Goal: Task Accomplishment & Management: Manage account settings

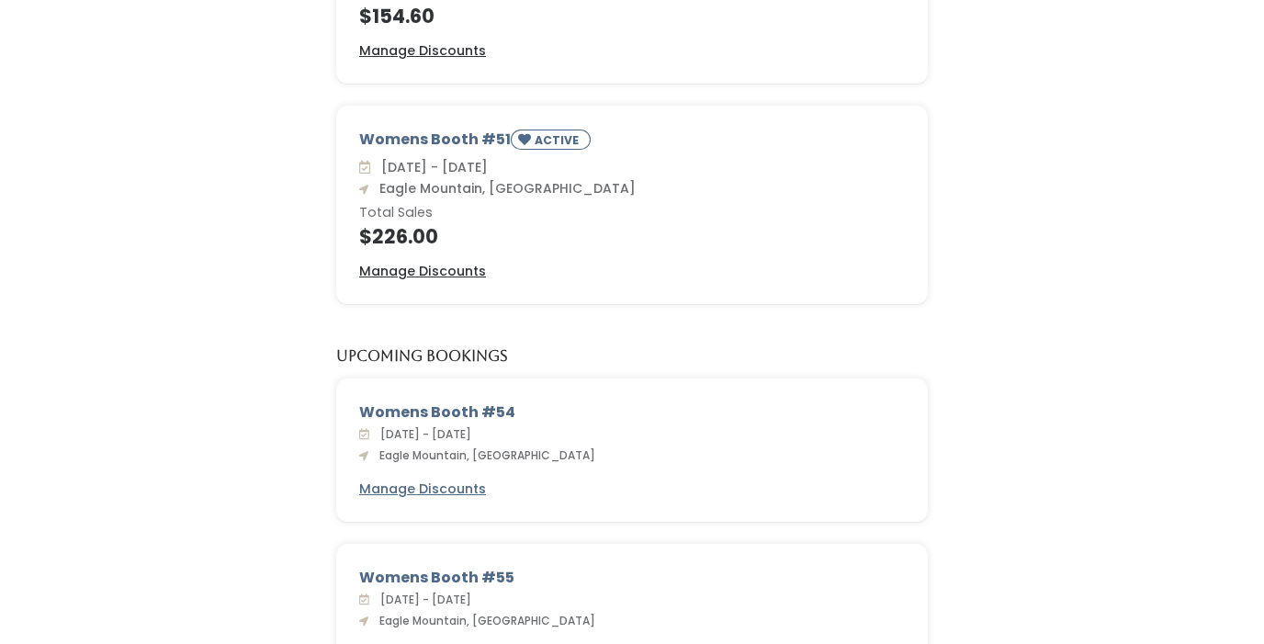
scroll to position [526, 0]
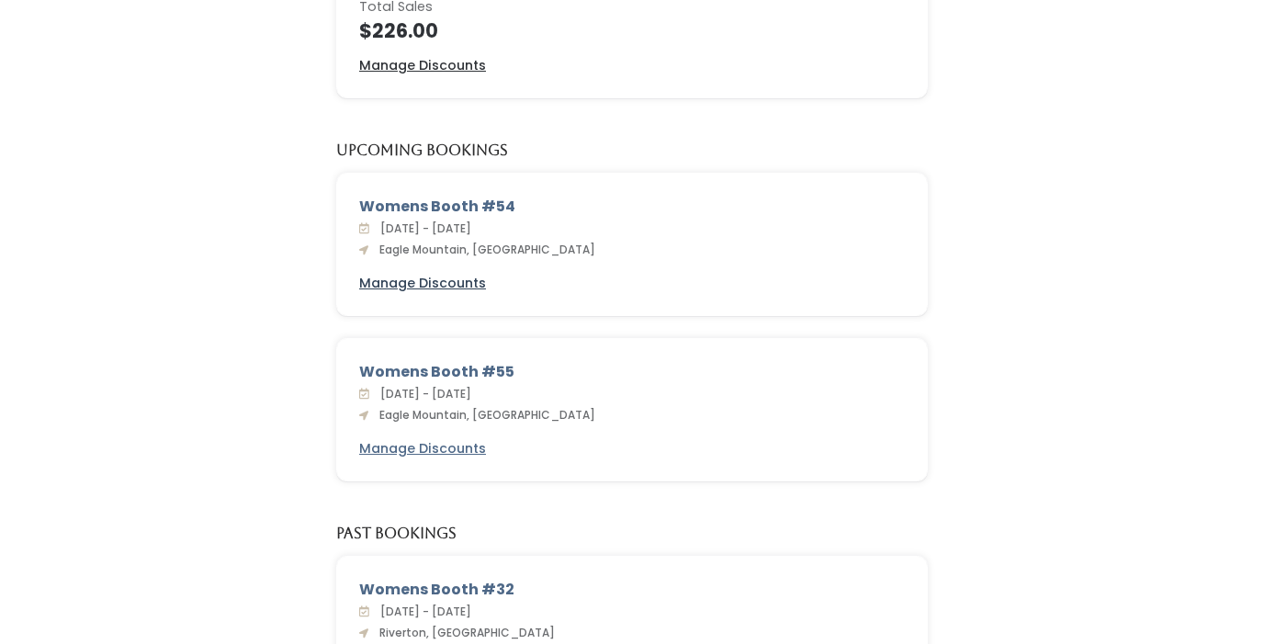
click at [428, 285] on u "Manage Discounts" at bounding box center [422, 283] width 127 height 18
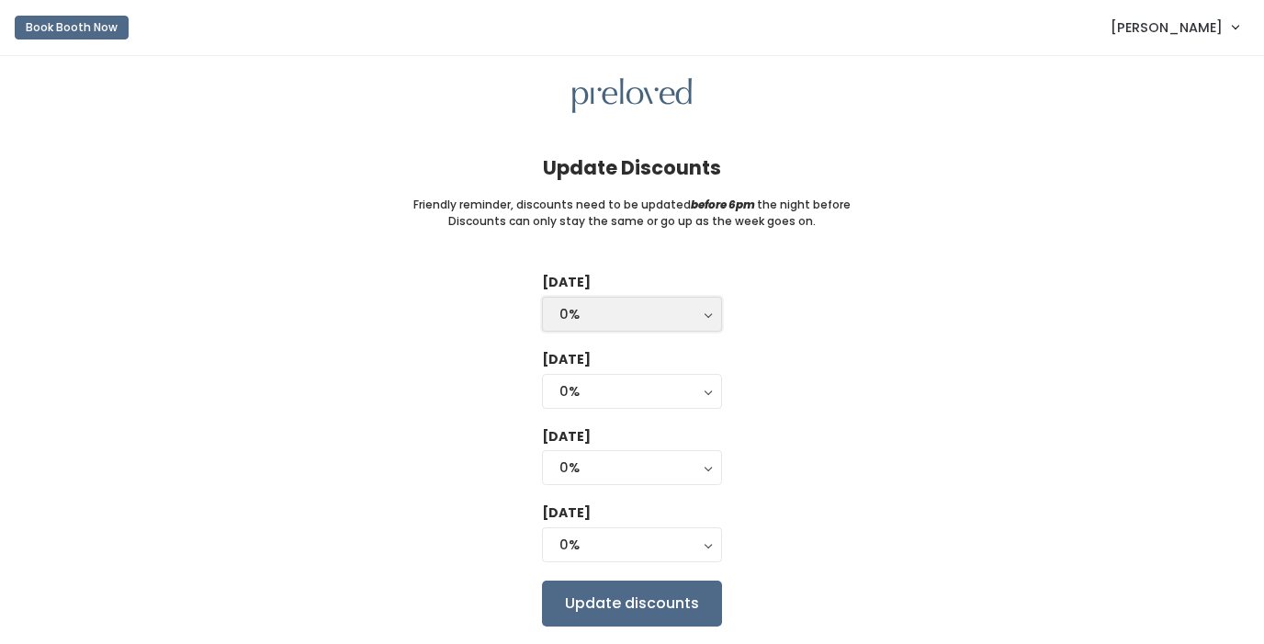
click at [611, 316] on div "0%" at bounding box center [632, 314] width 145 height 20
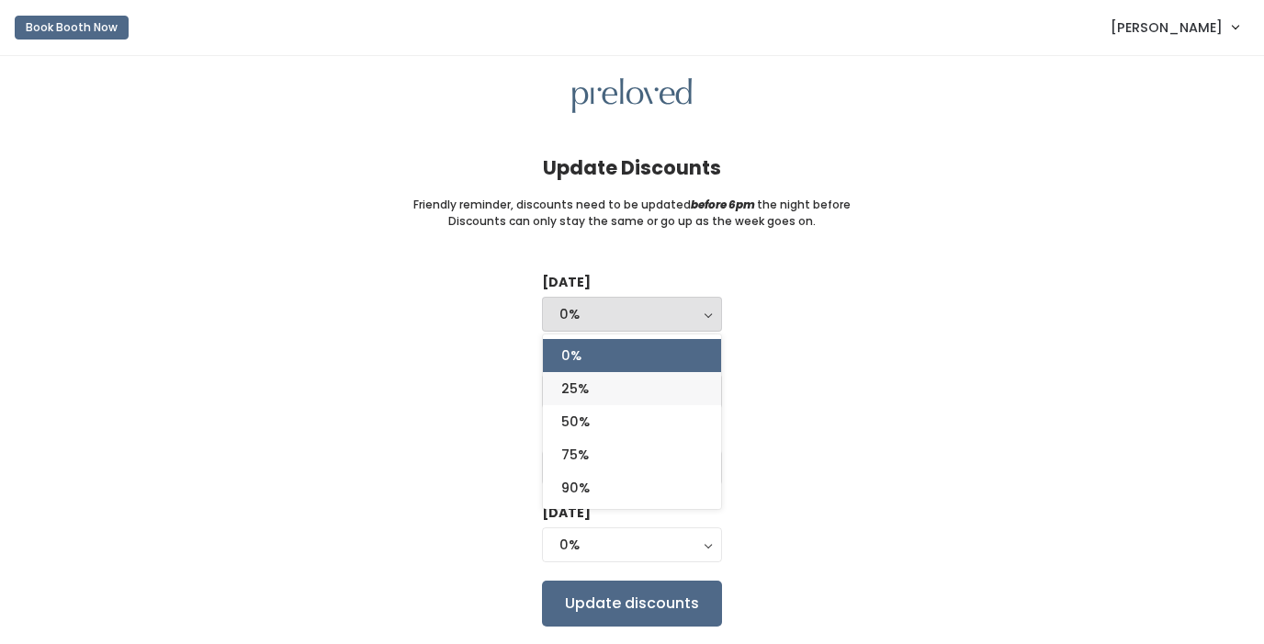
click at [588, 378] on link "25%" at bounding box center [632, 388] width 178 height 33
select select "25%"
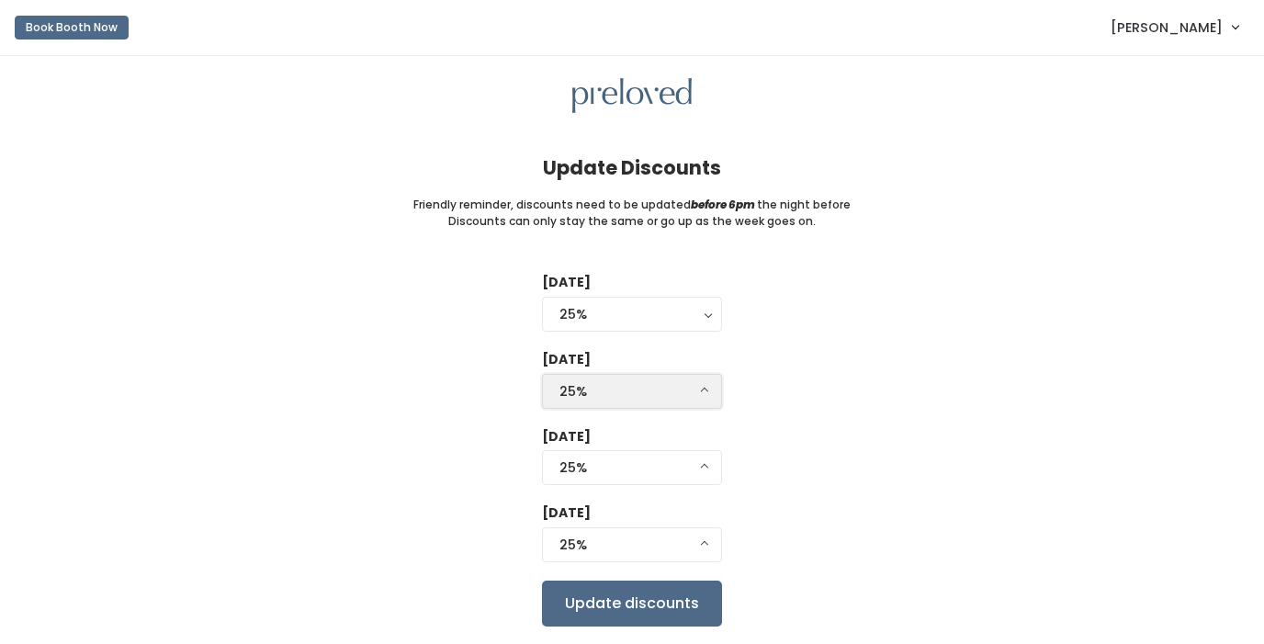
click at [578, 383] on div "25%" at bounding box center [632, 391] width 145 height 20
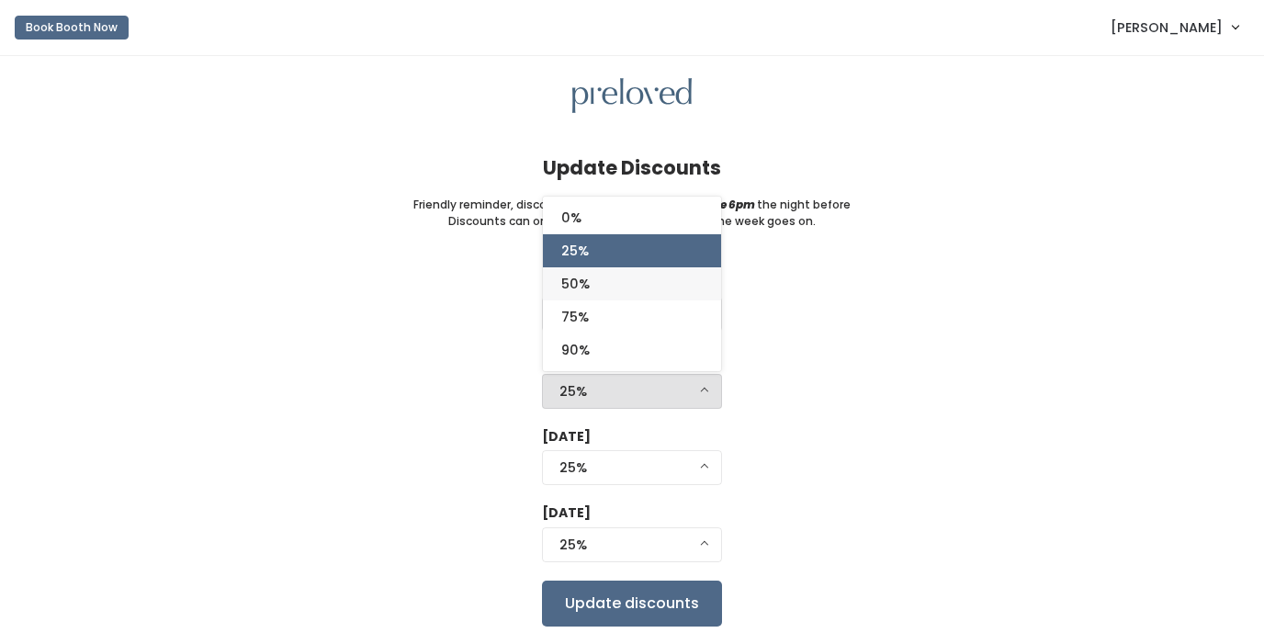
click at [583, 290] on span "50%" at bounding box center [575, 284] width 28 height 20
select select "50%"
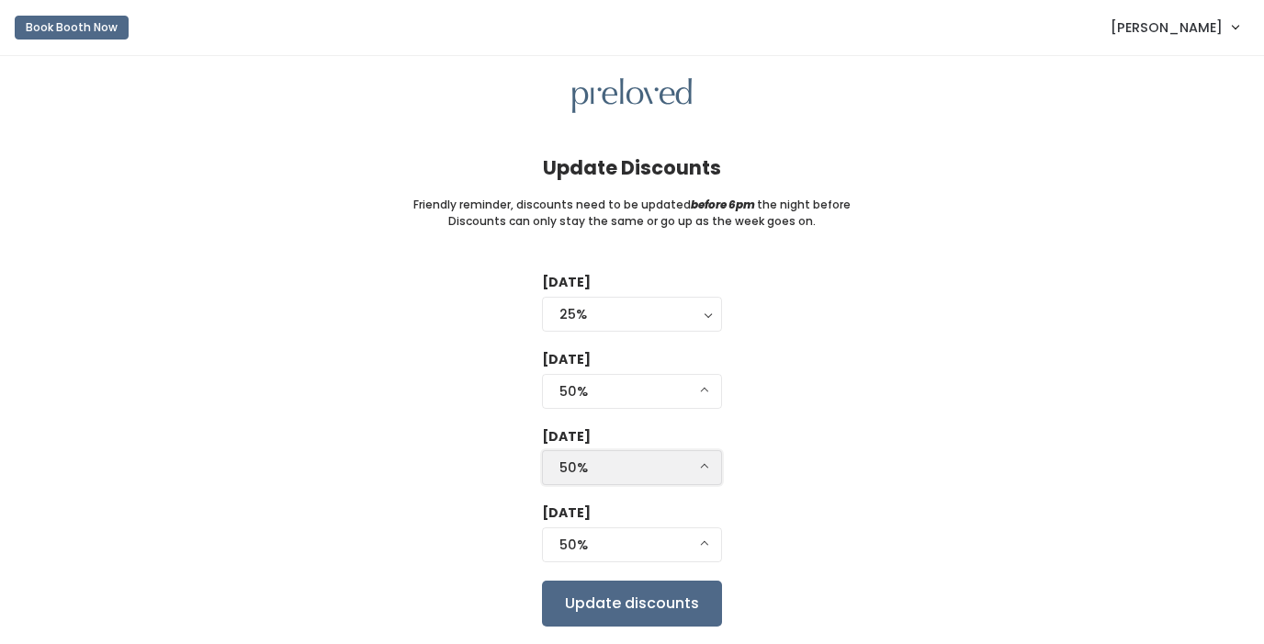
click at [583, 457] on button "50%" at bounding box center [632, 467] width 180 height 35
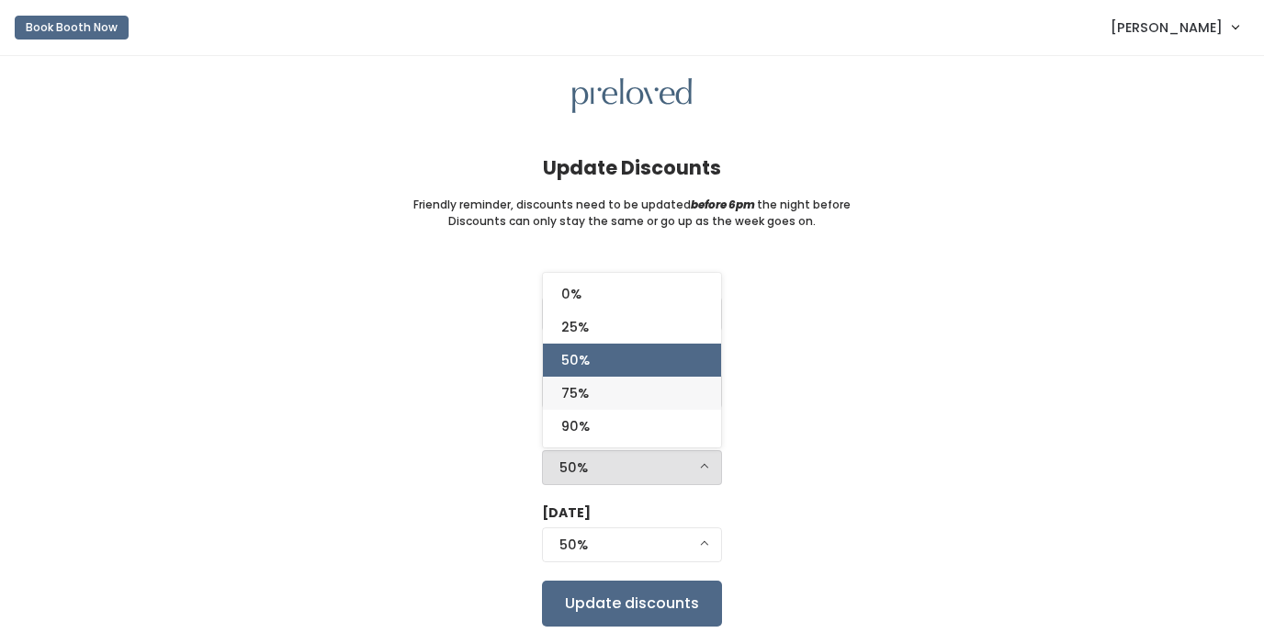
click at [588, 402] on span "75%" at bounding box center [575, 393] width 28 height 20
select select "75%"
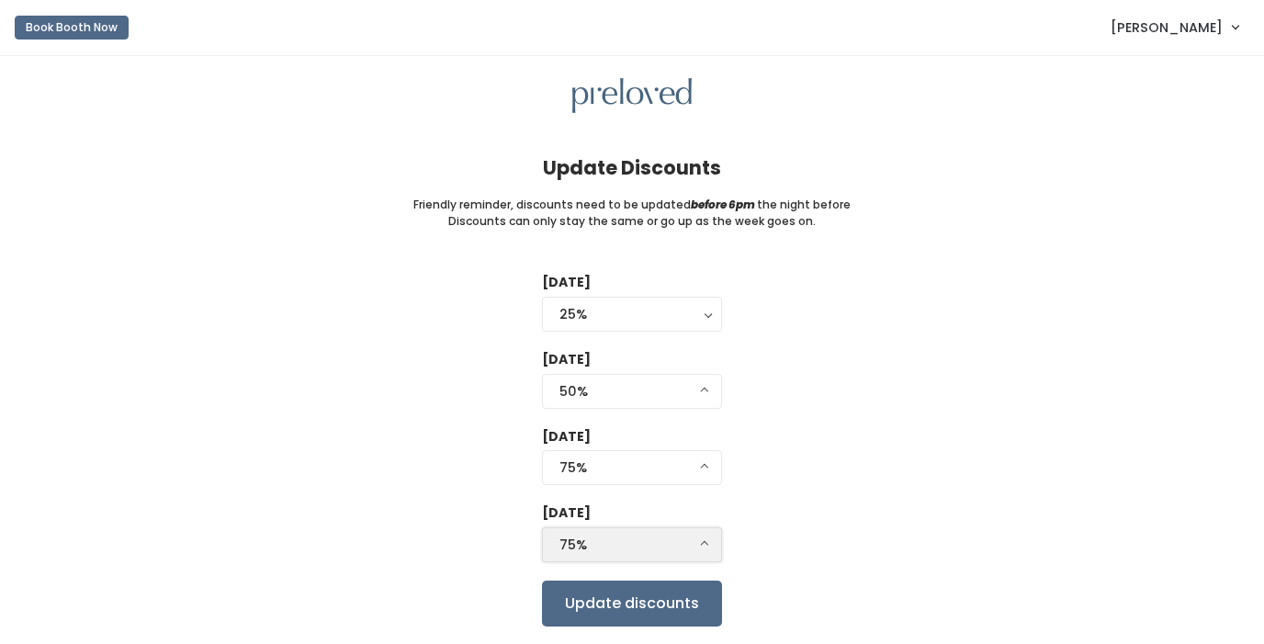
click at [582, 541] on div "75%" at bounding box center [632, 545] width 145 height 20
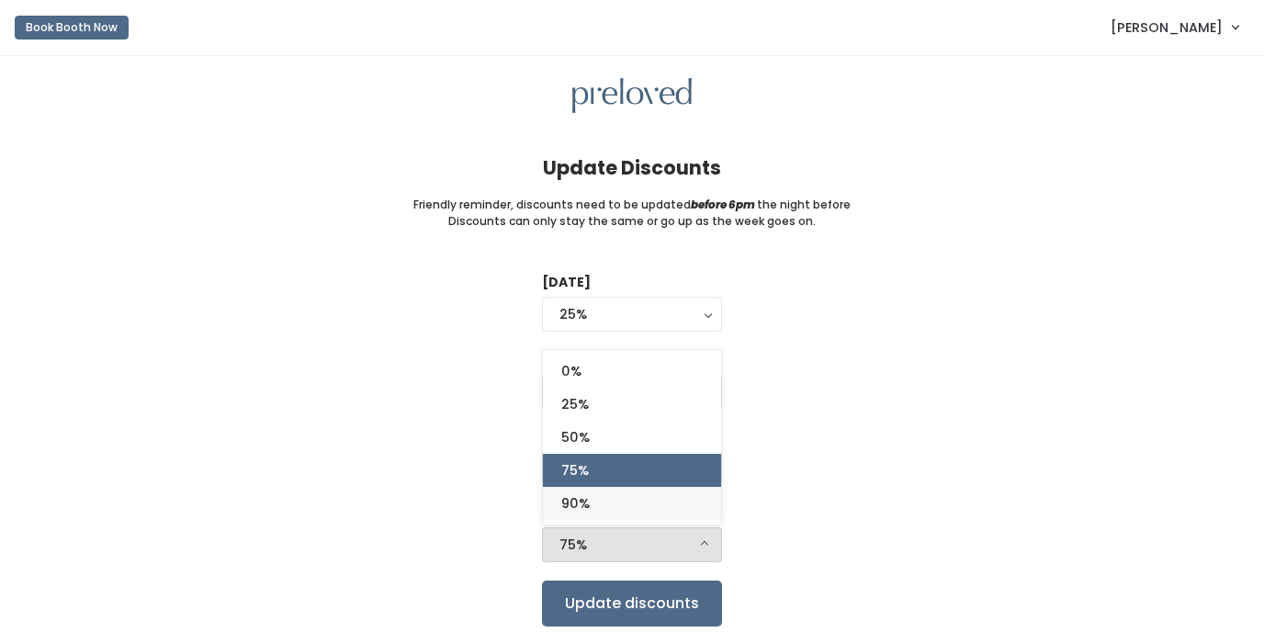
click at [576, 502] on span "90%" at bounding box center [575, 503] width 28 height 20
select select "90%"
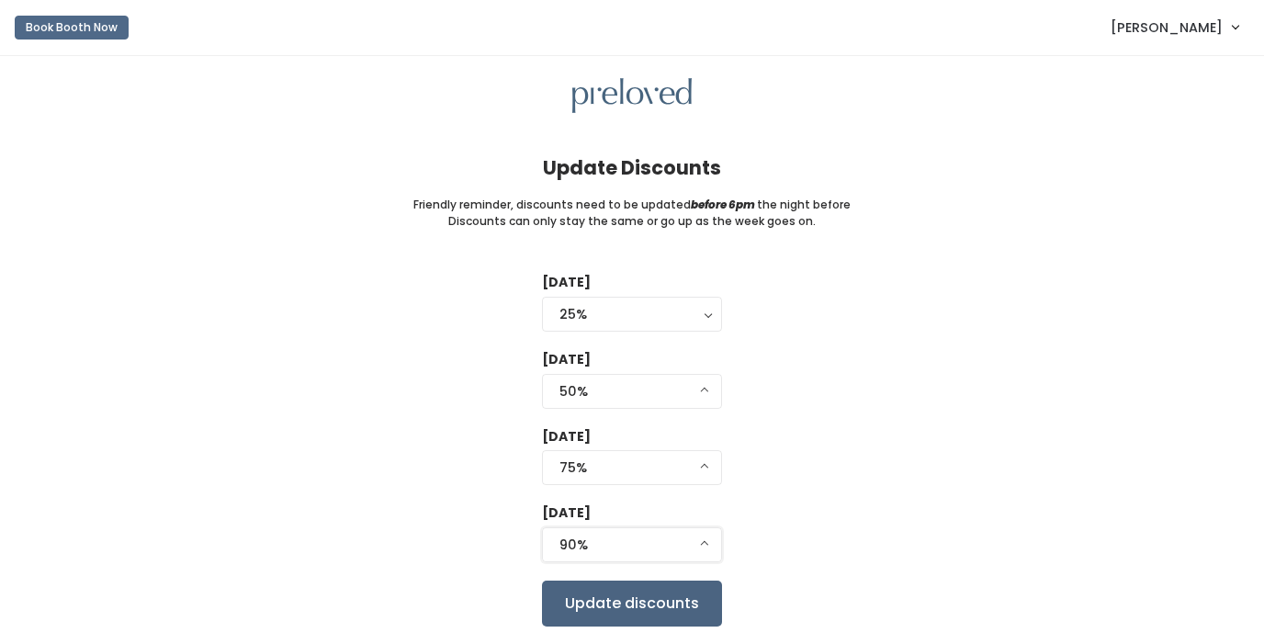
scroll to position [55, 0]
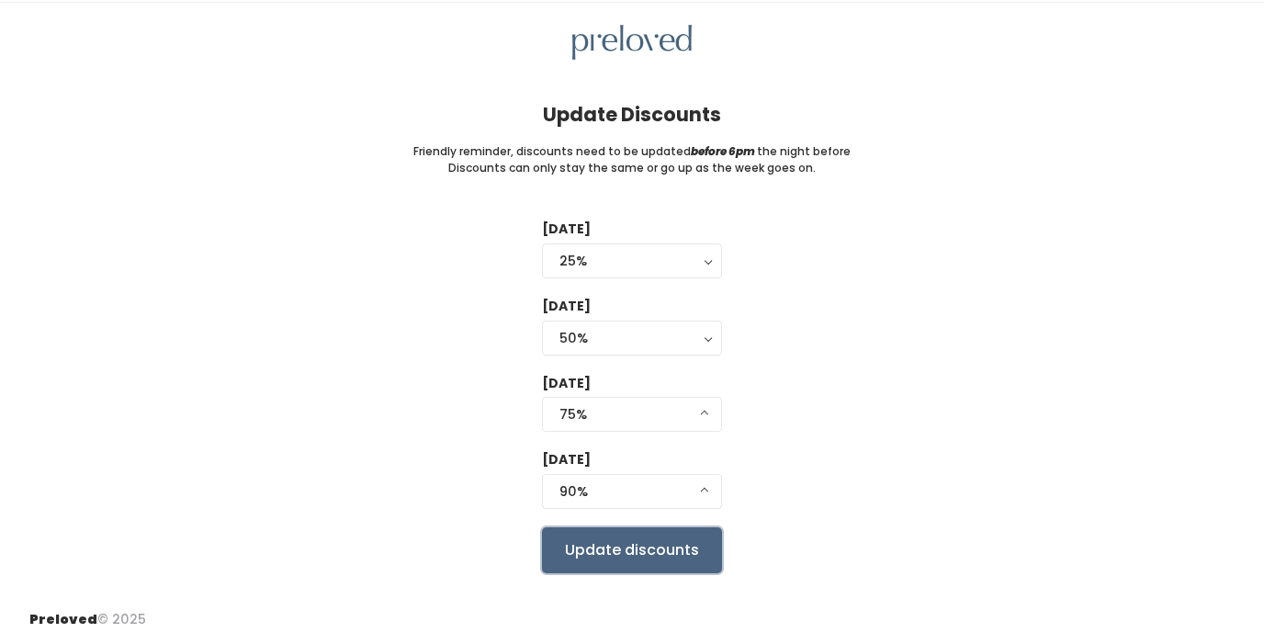
click at [608, 547] on input "Update discounts" at bounding box center [632, 550] width 180 height 46
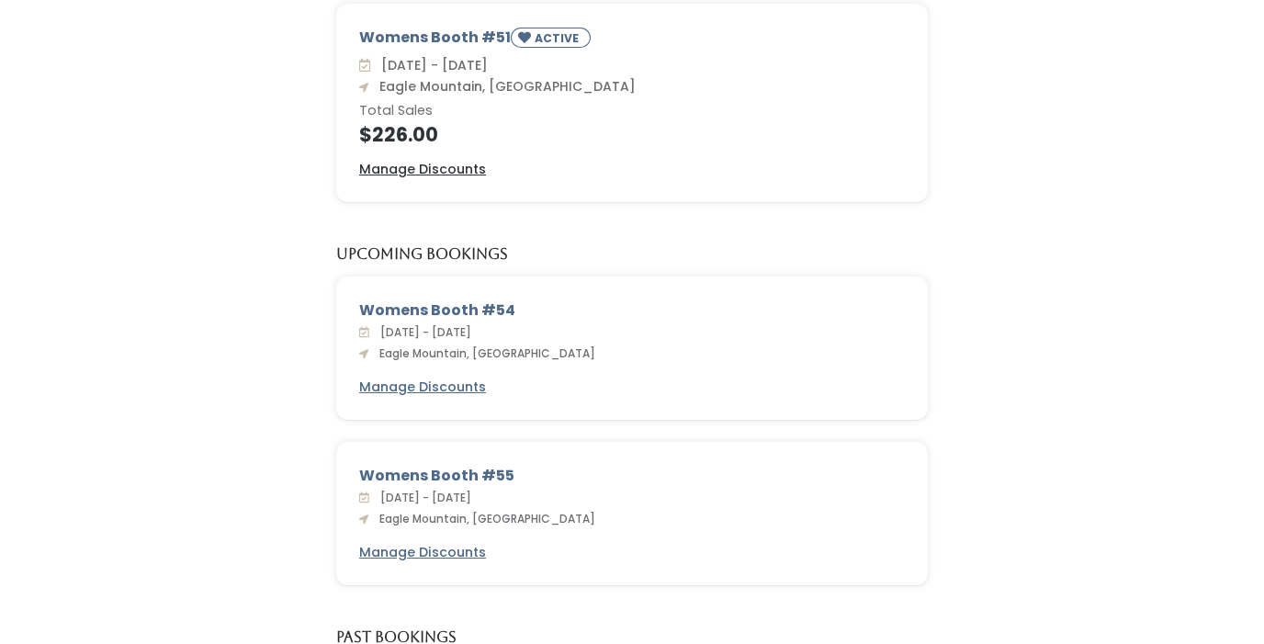
scroll to position [447, 0]
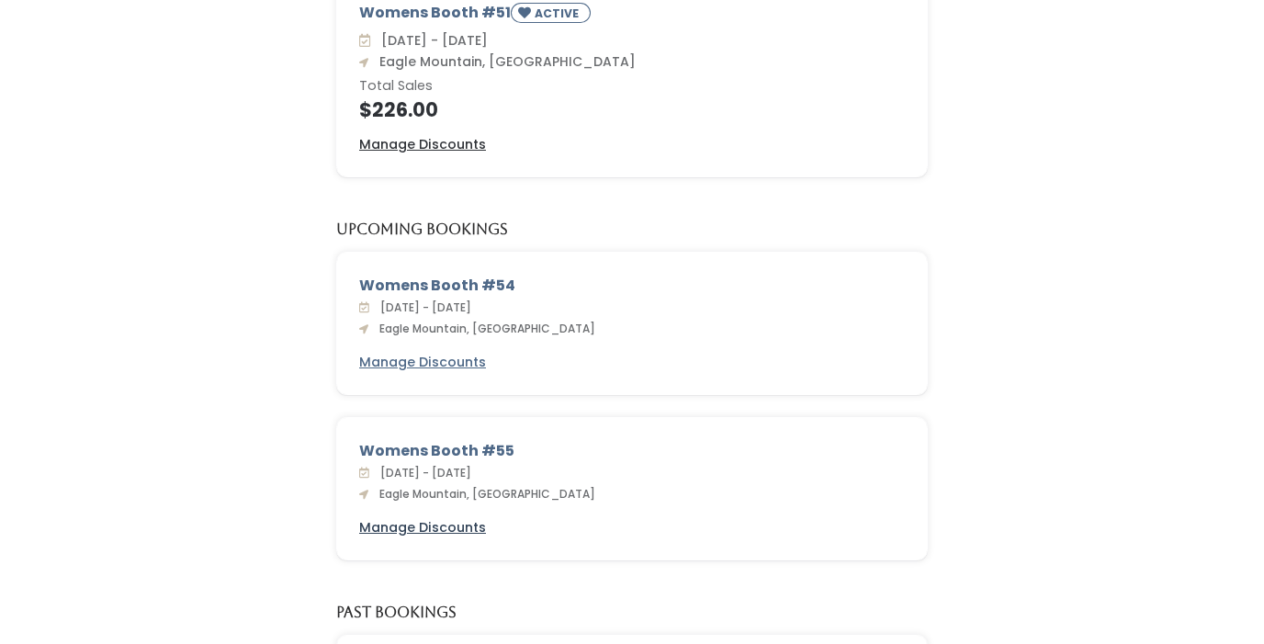
click at [399, 523] on u "Manage Discounts" at bounding box center [422, 527] width 127 height 18
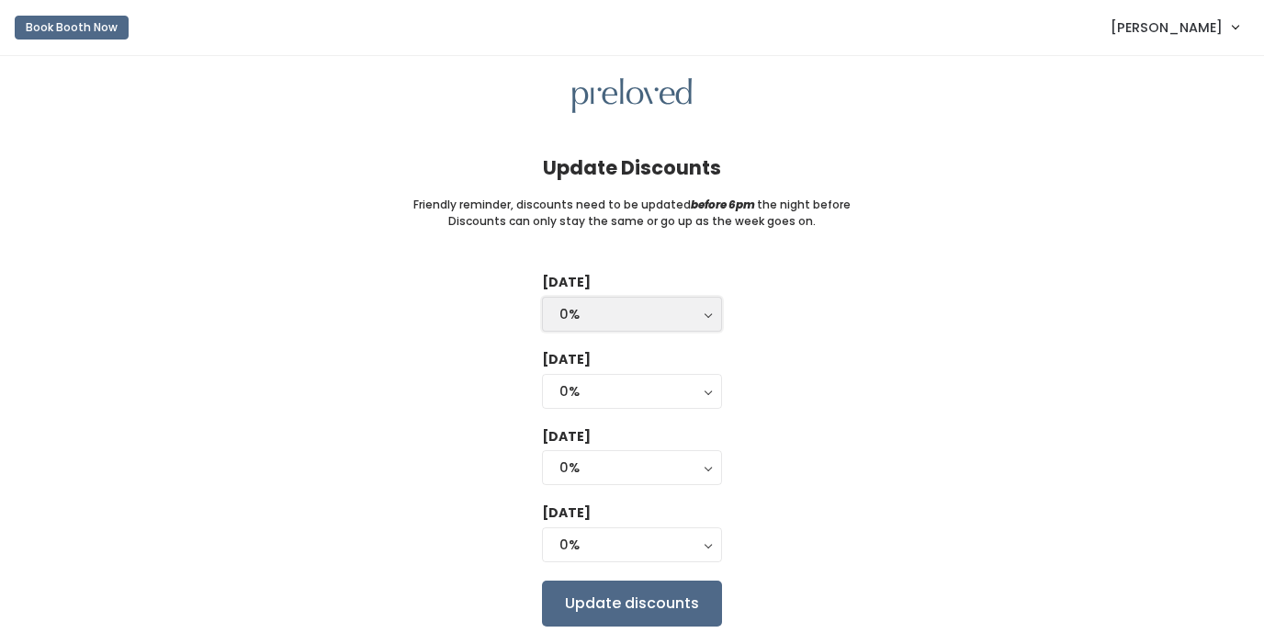
click at [570, 313] on div "0%" at bounding box center [632, 314] width 145 height 20
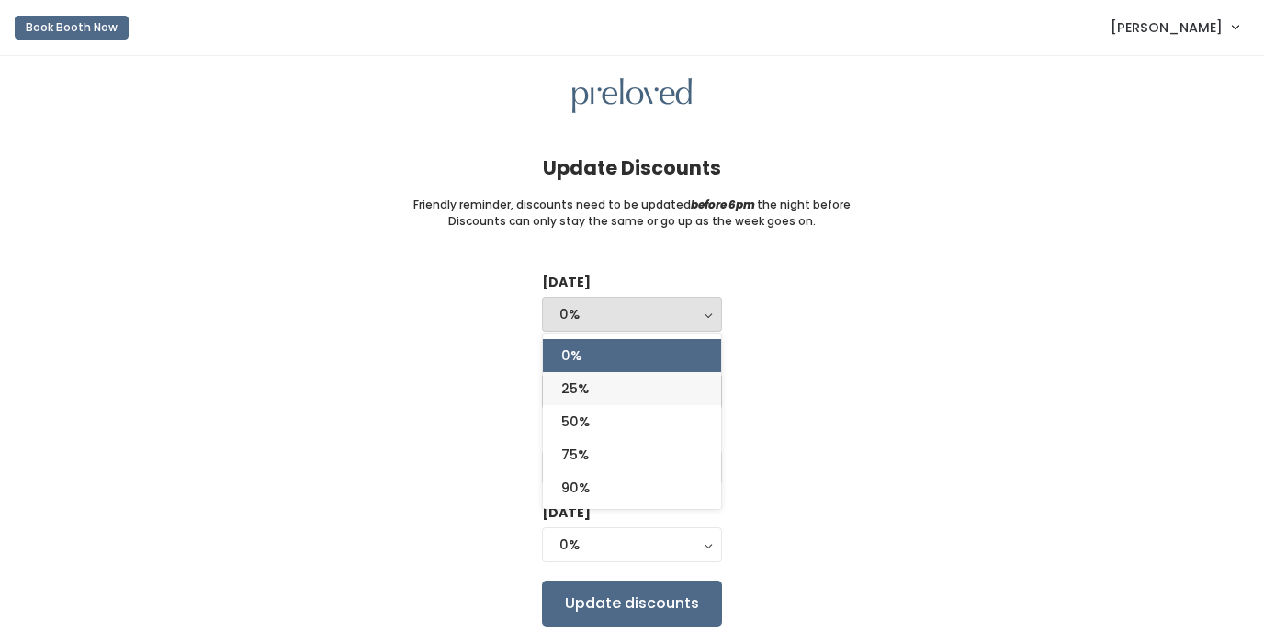
click at [565, 379] on span "25%" at bounding box center [575, 389] width 28 height 20
select select "25%"
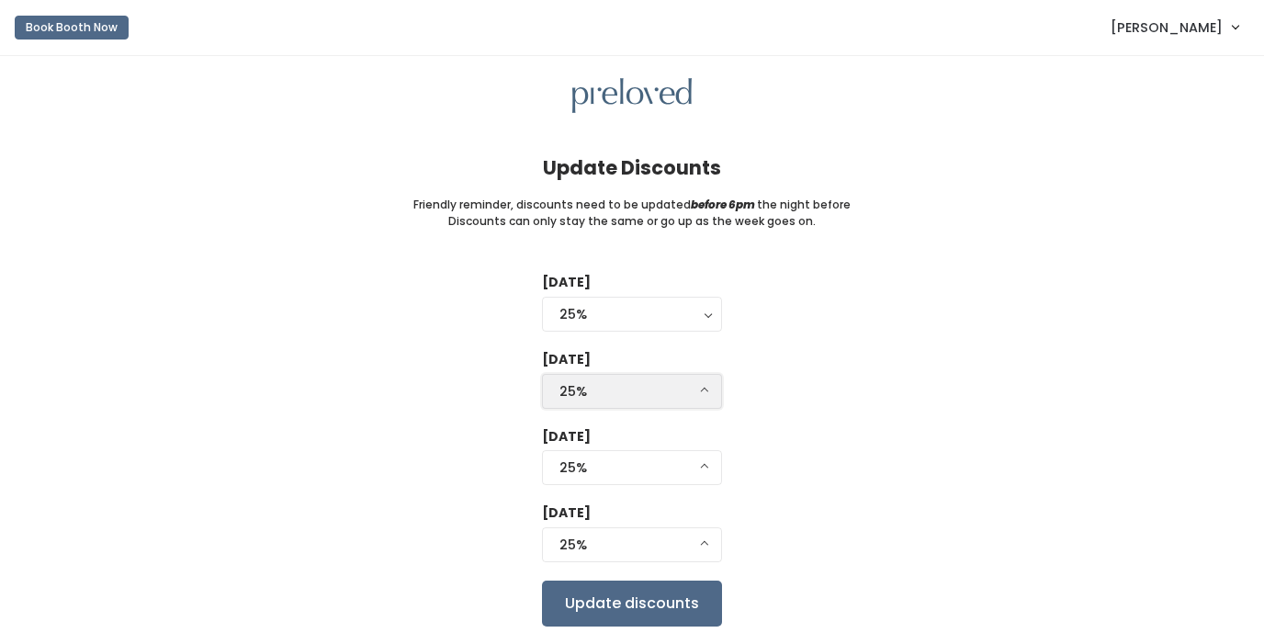
click at [561, 388] on div "25%" at bounding box center [632, 391] width 145 height 20
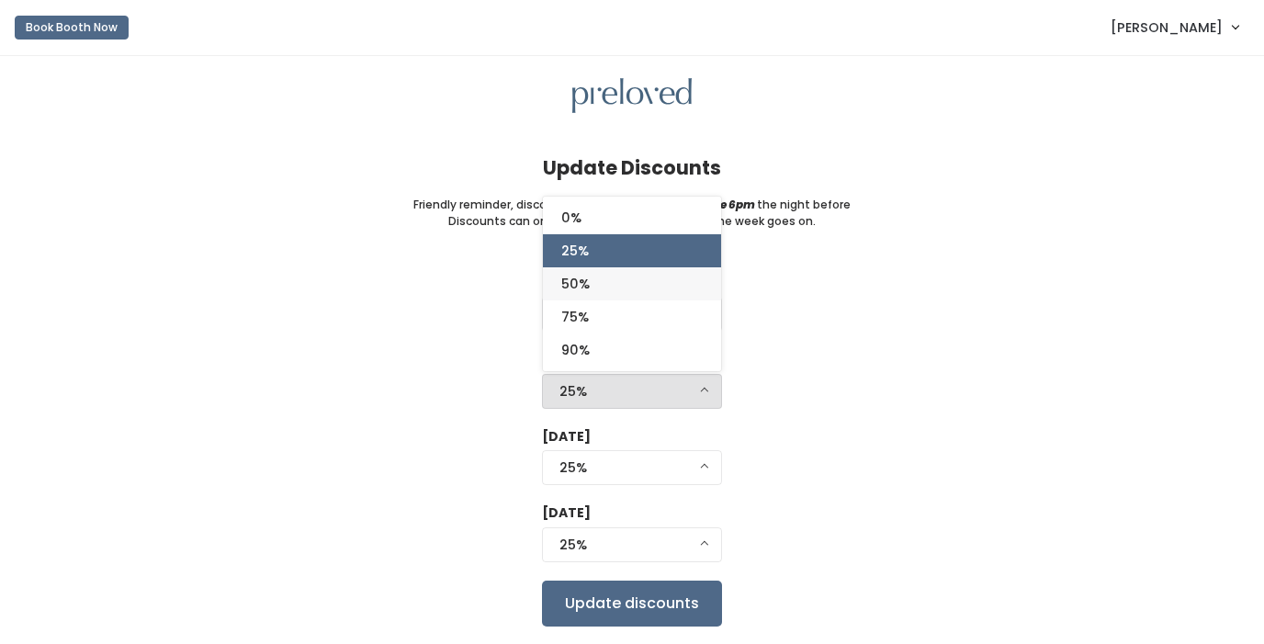
click at [576, 293] on span "50%" at bounding box center [575, 284] width 28 height 20
select select "50%"
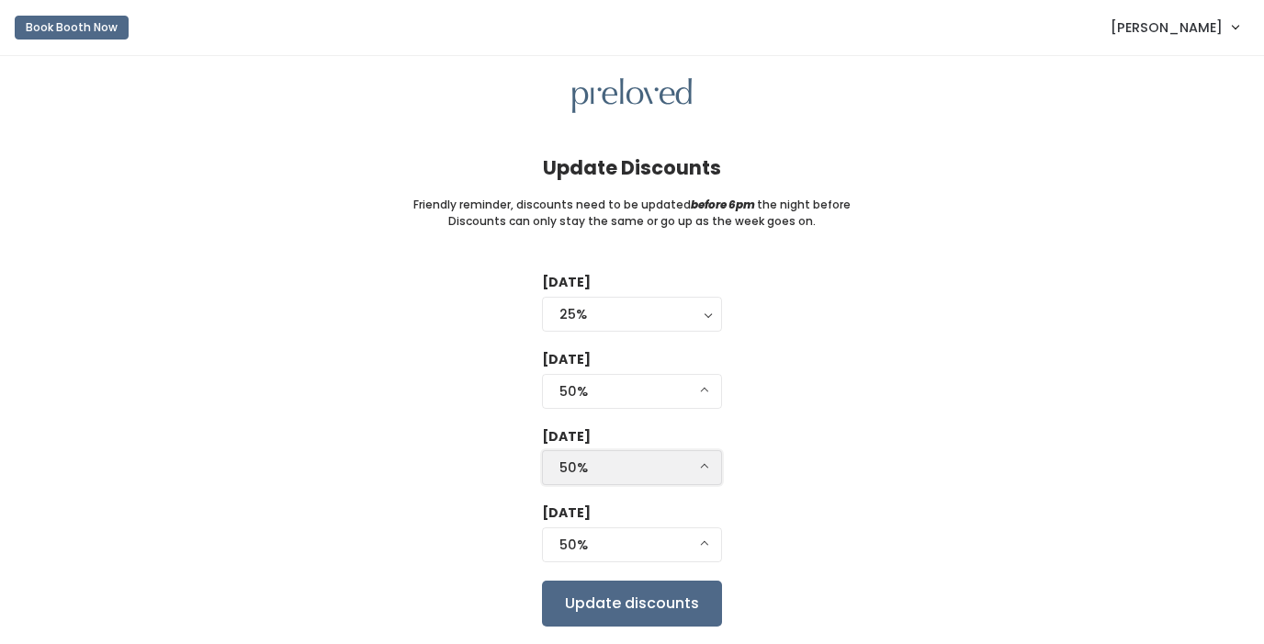
click at [579, 464] on div "50%" at bounding box center [632, 468] width 145 height 20
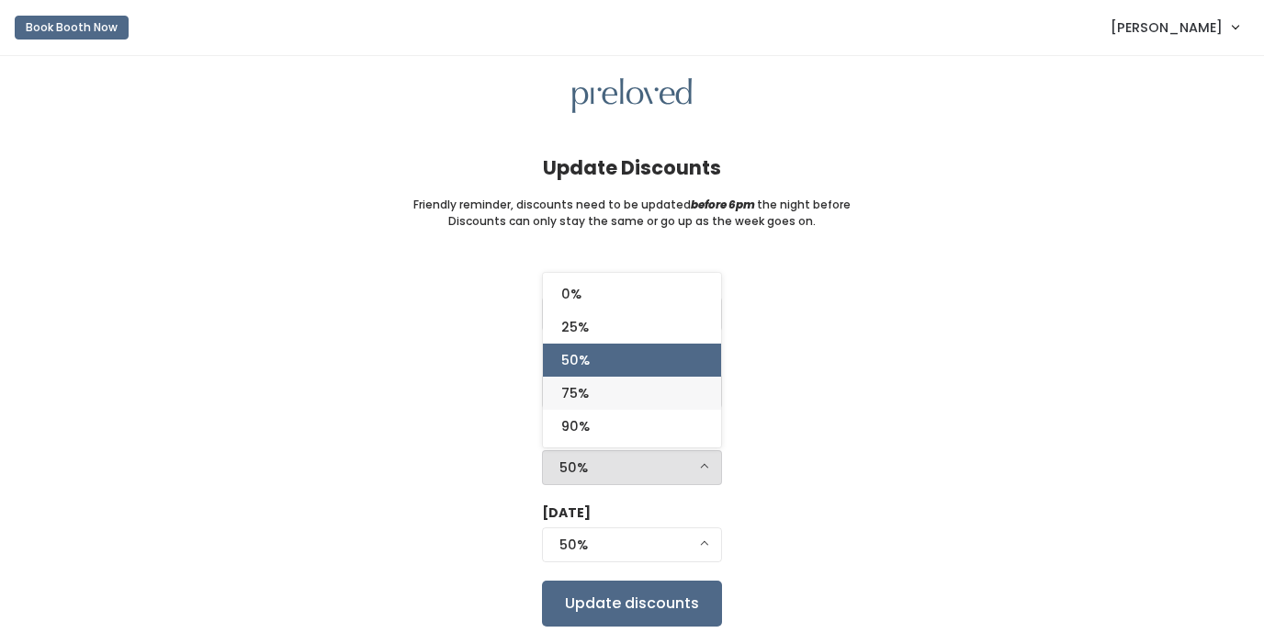
click at [587, 397] on span "75%" at bounding box center [575, 393] width 28 height 20
select select "75%"
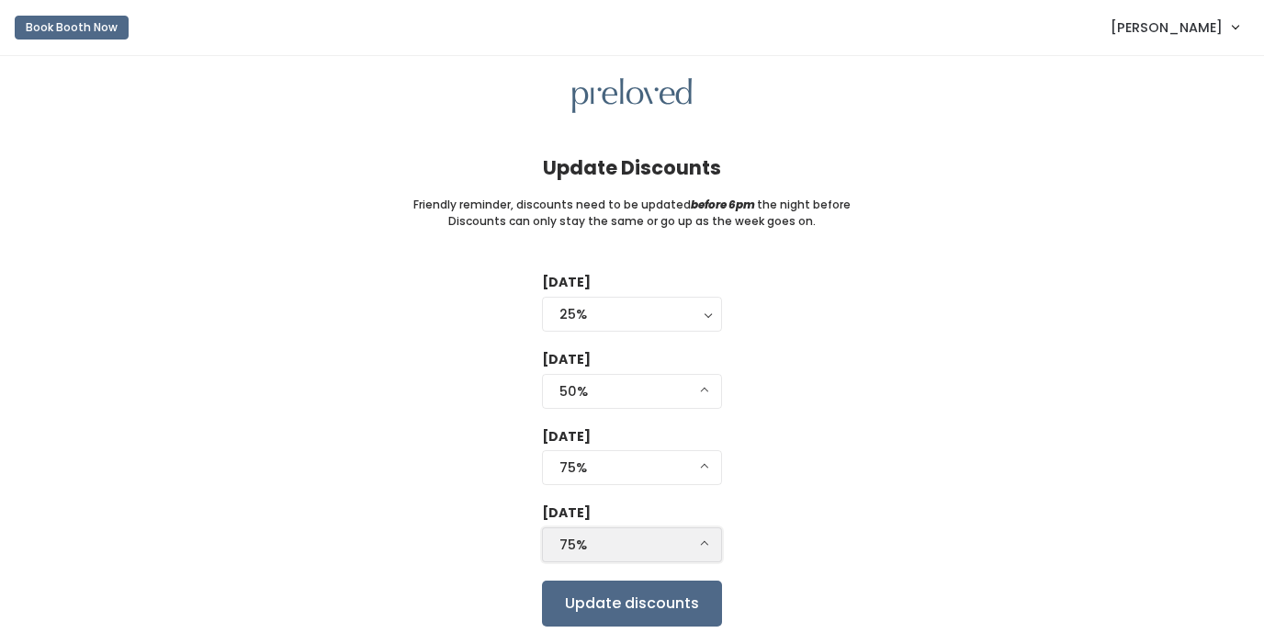
click at [569, 546] on div "75%" at bounding box center [632, 545] width 145 height 20
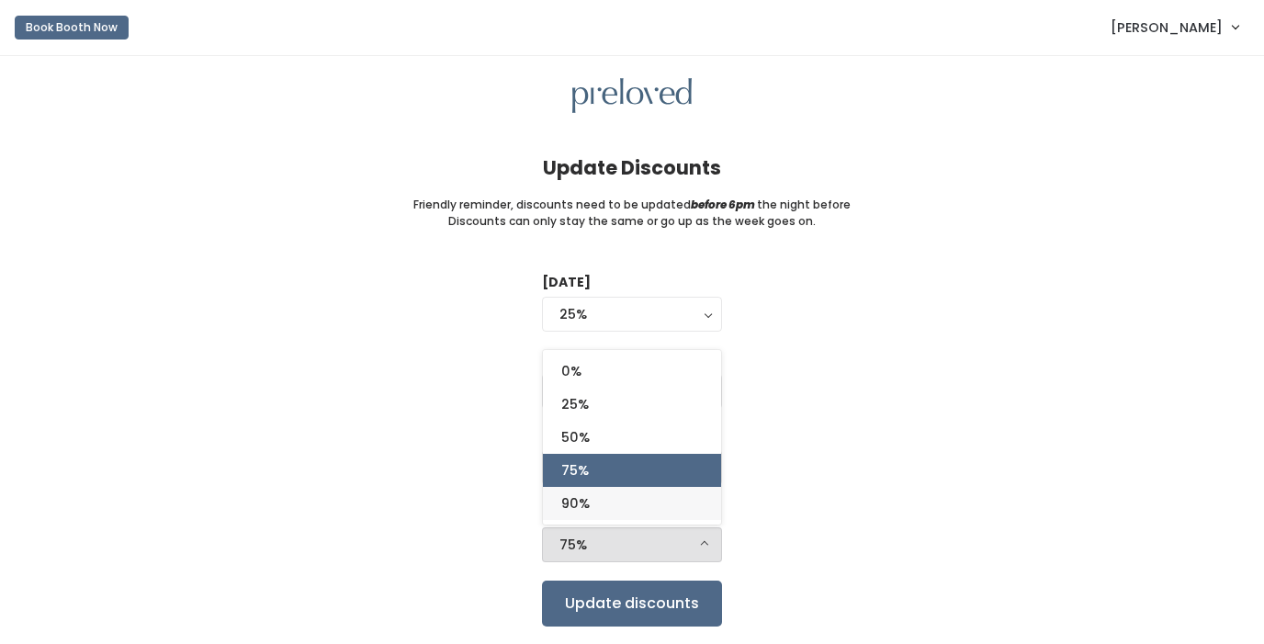
click at [590, 514] on span "90%" at bounding box center [575, 503] width 28 height 20
select select "90%"
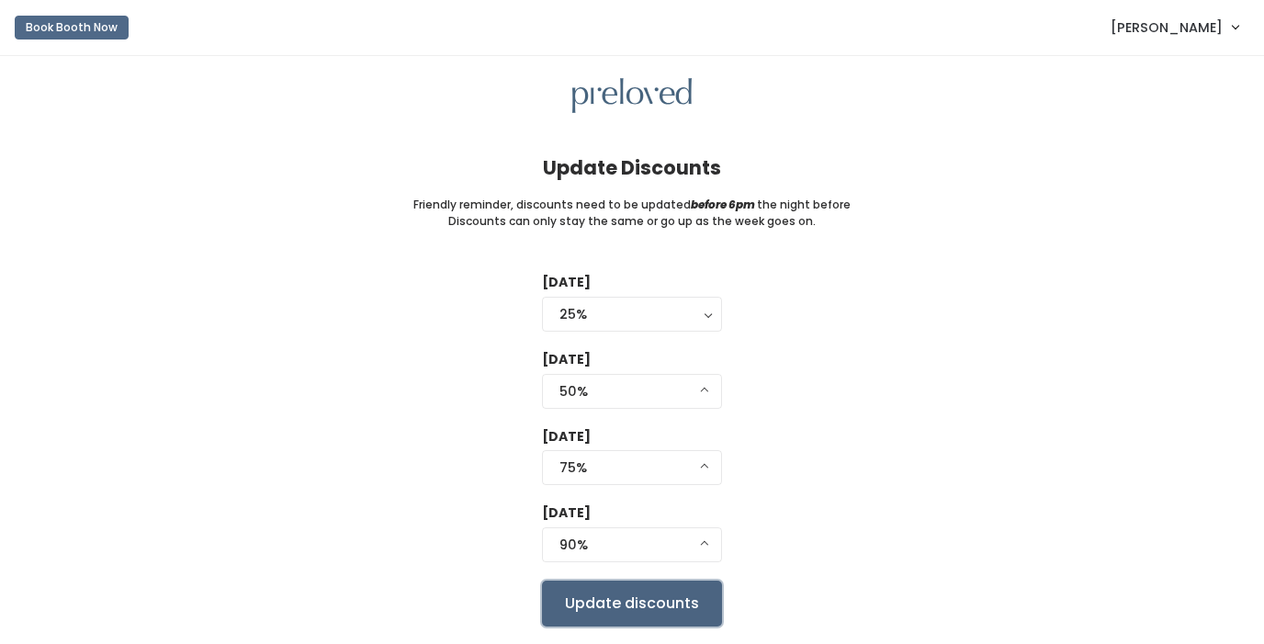
click at [628, 607] on input "Update discounts" at bounding box center [632, 604] width 180 height 46
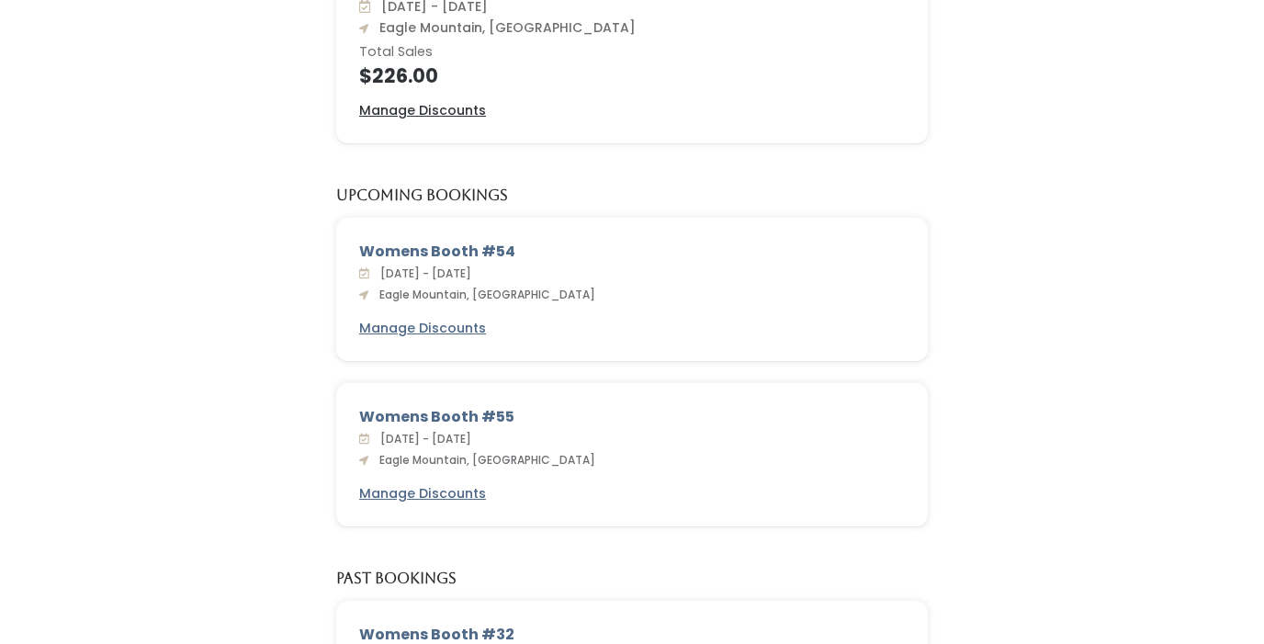
scroll to position [485, 0]
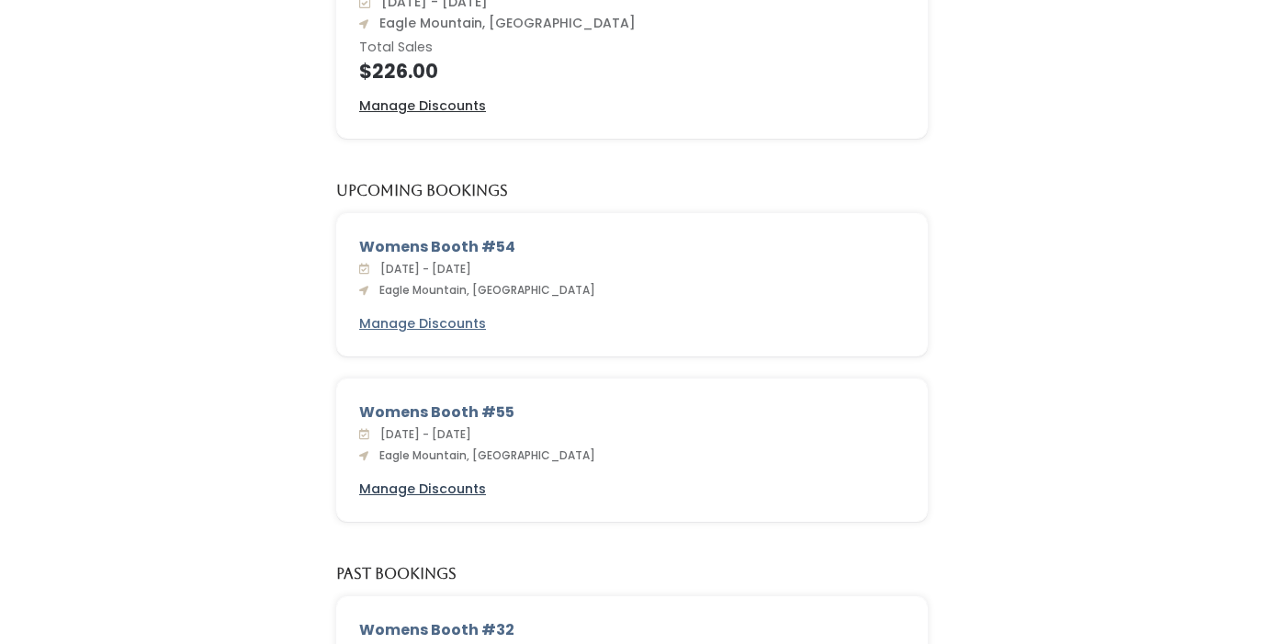
click at [454, 487] on u "Manage Discounts" at bounding box center [422, 489] width 127 height 18
click at [389, 324] on u "Manage Discounts" at bounding box center [422, 323] width 127 height 18
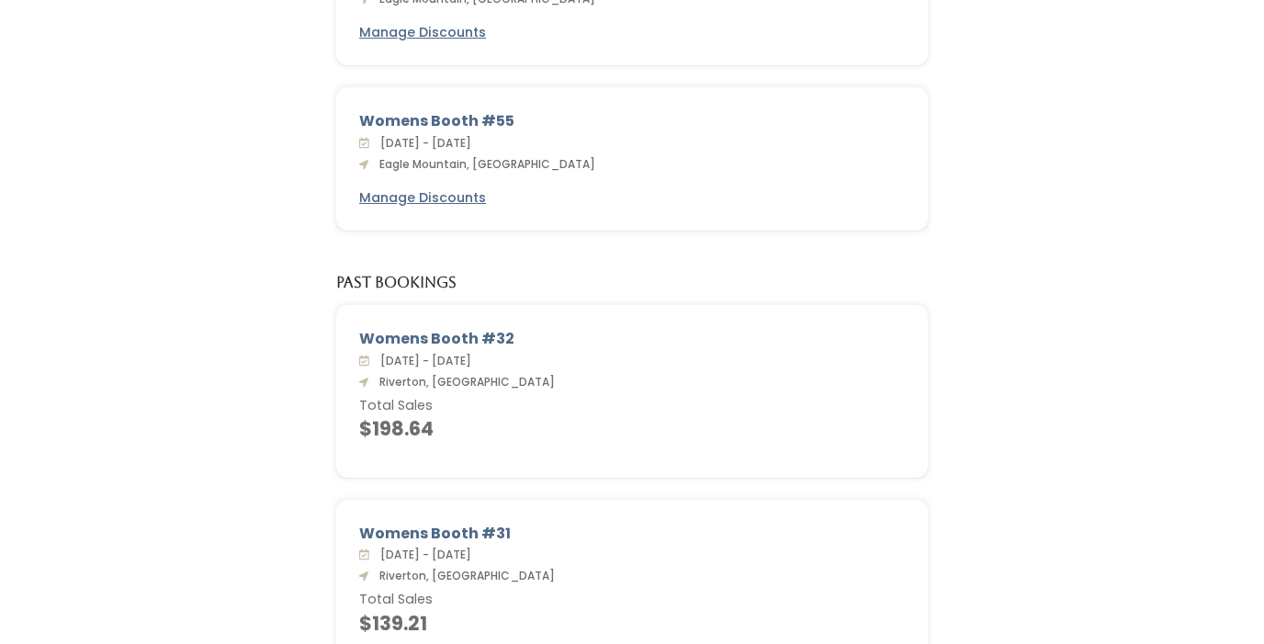
scroll to position [0, 0]
